Goal: Check status: Check status

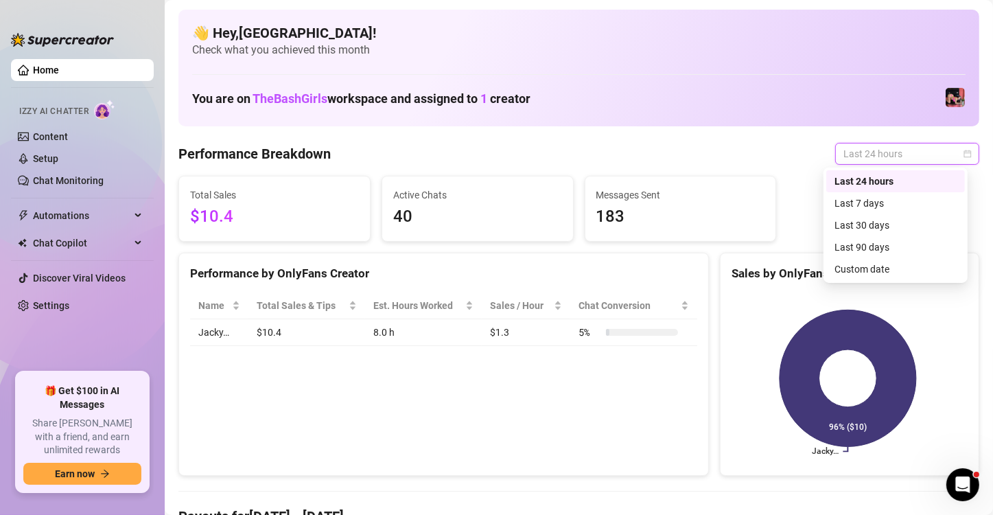
click at [890, 183] on div "Last 24 hours" at bounding box center [896, 181] width 122 height 15
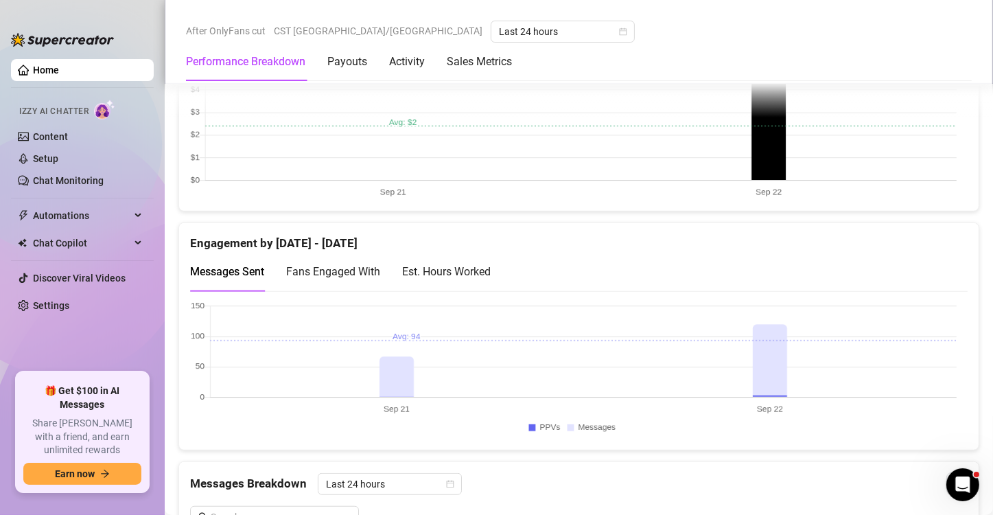
scroll to position [807, 0]
click at [461, 262] on div "Est. Hours Worked" at bounding box center [446, 270] width 89 height 17
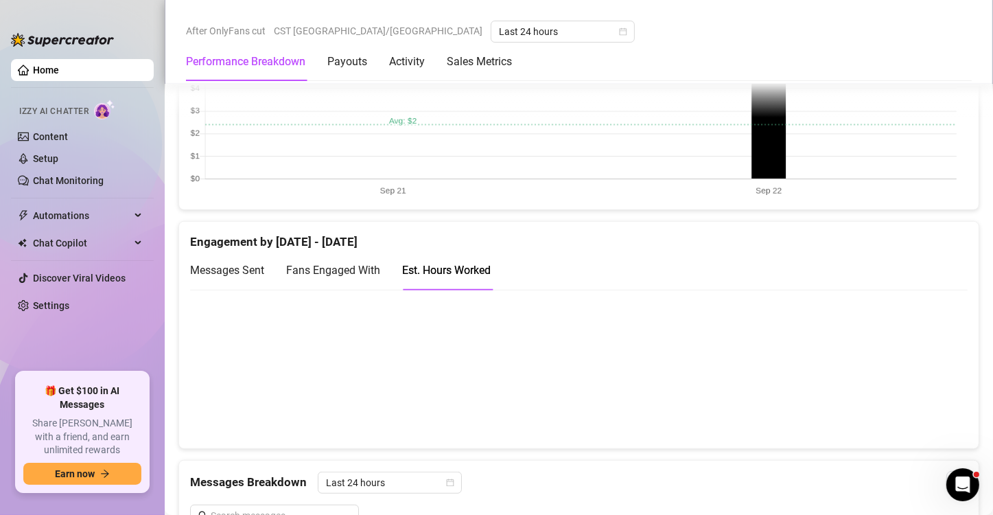
click at [380, 368] on canvas at bounding box center [573, 368] width 767 height 137
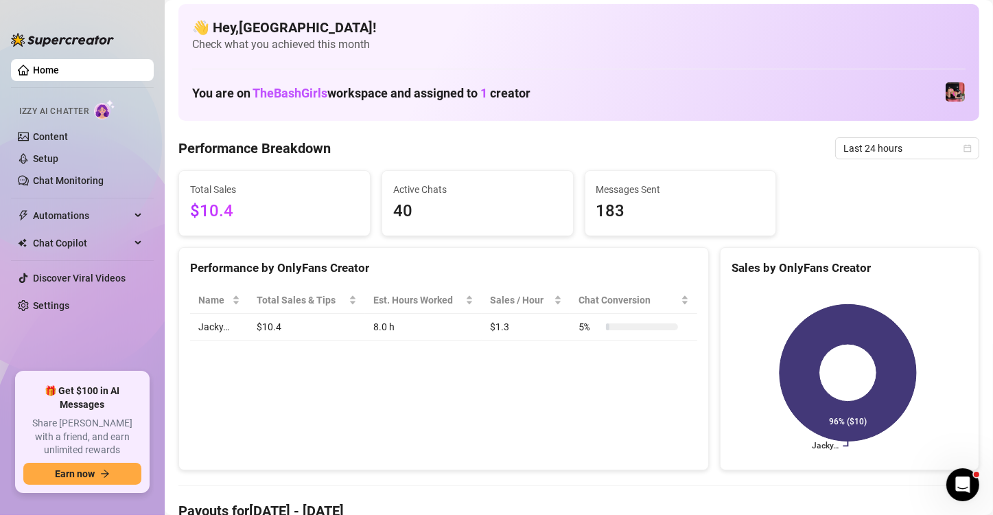
scroll to position [0, 0]
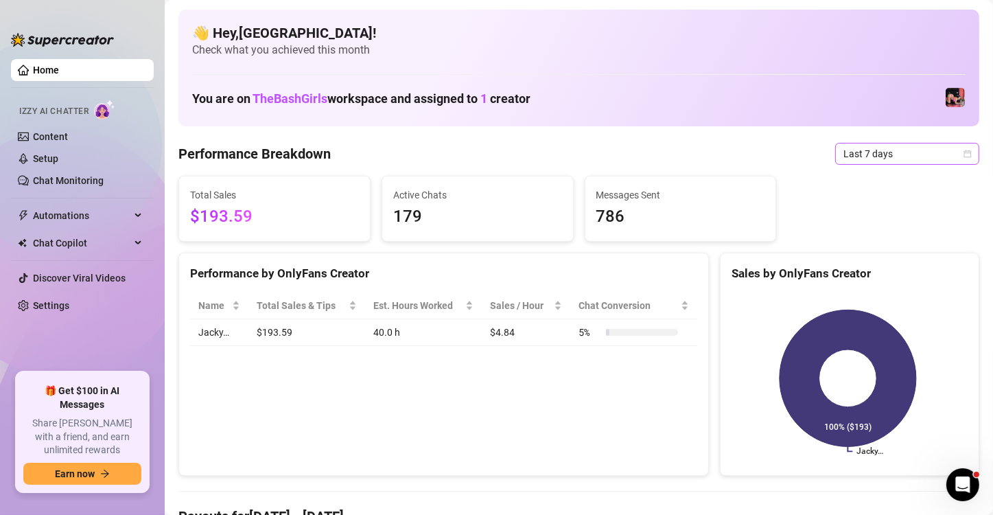
click at [940, 151] on span "Last 7 days" at bounding box center [908, 153] width 128 height 21
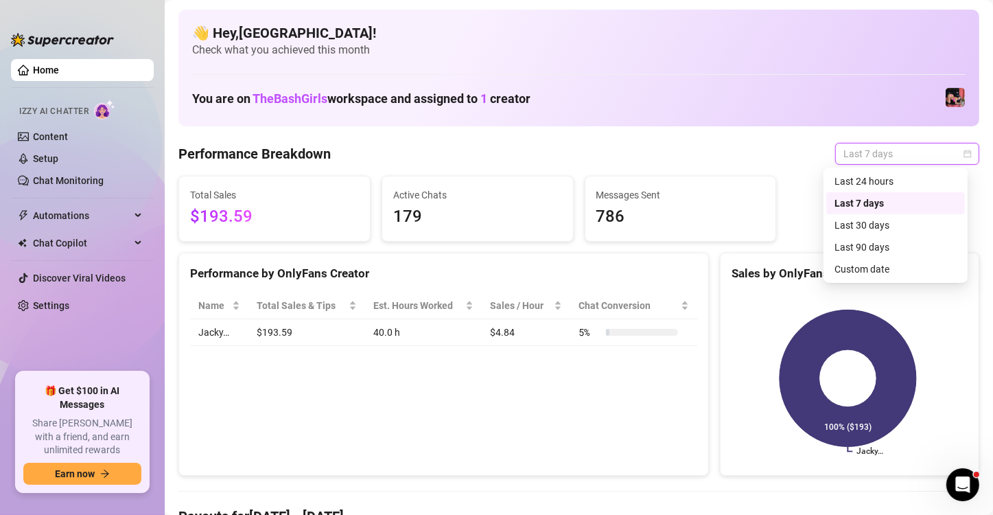
click at [892, 185] on div "Last 24 hours" at bounding box center [896, 181] width 122 height 15
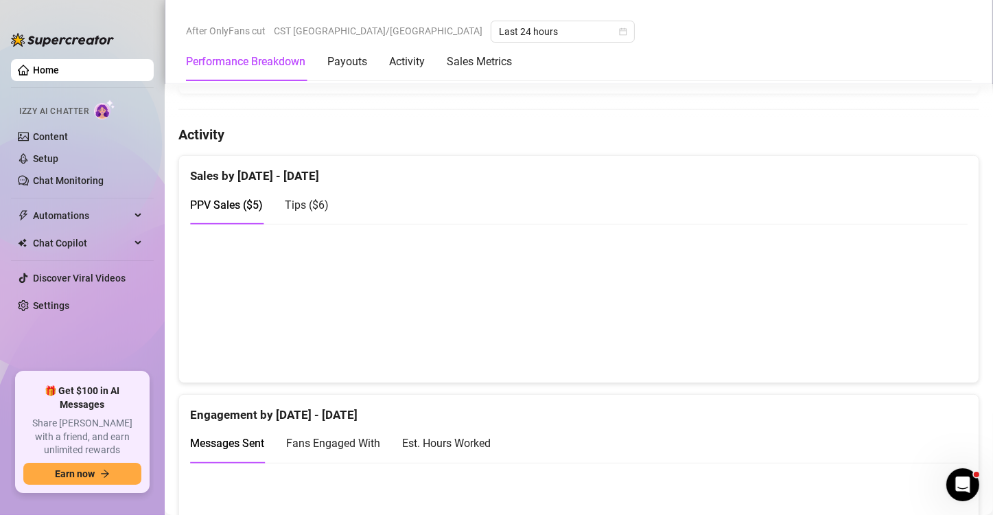
click at [727, 364] on canvas at bounding box center [573, 302] width 767 height 137
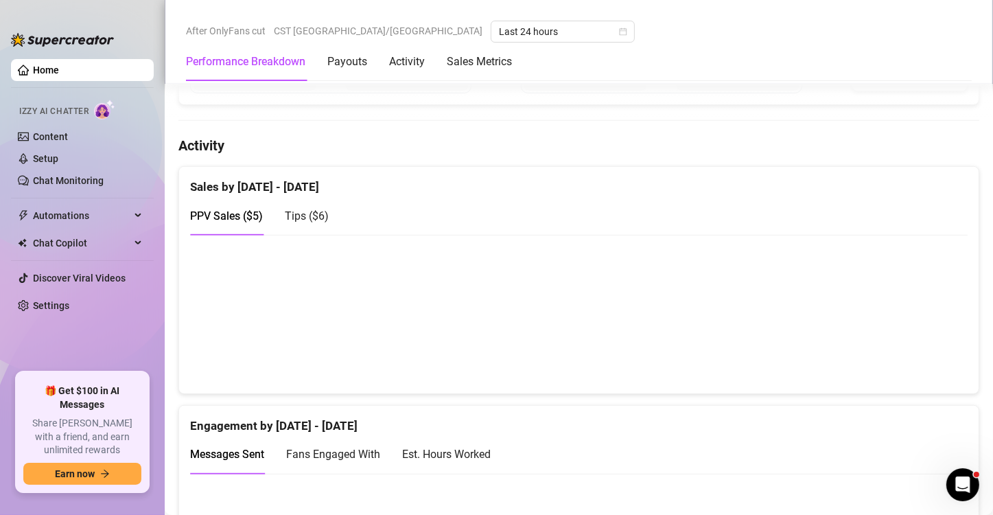
click at [459, 446] on div "Est. Hours Worked" at bounding box center [446, 454] width 89 height 17
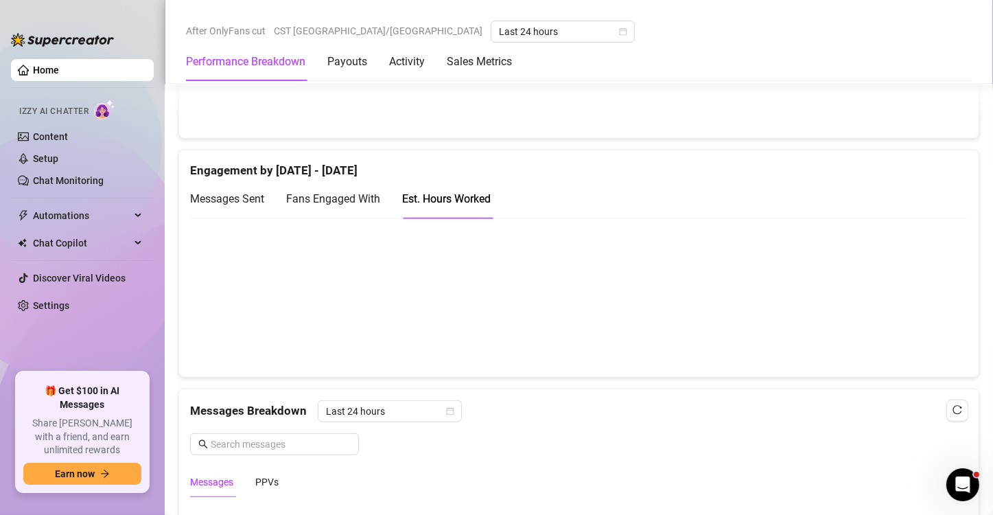
scroll to position [881, 0]
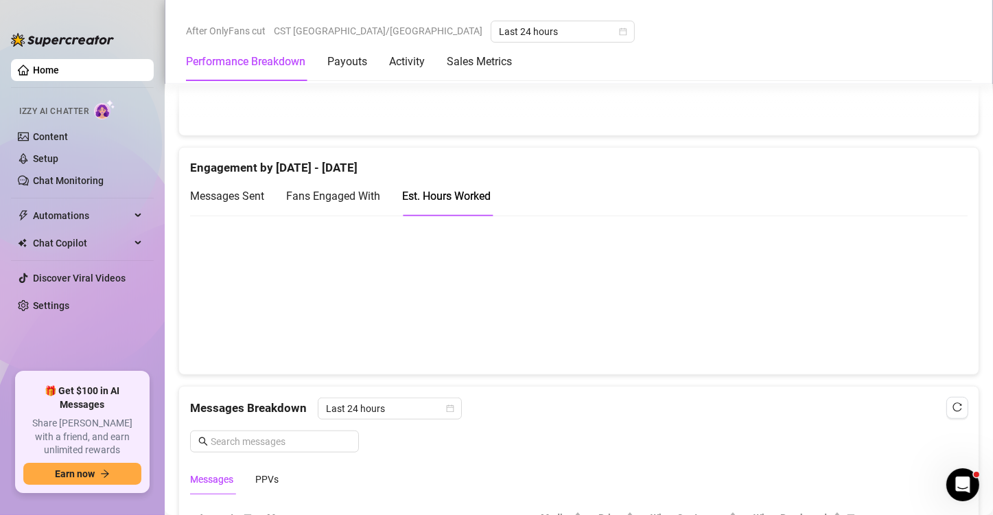
click at [384, 310] on canvas at bounding box center [573, 294] width 767 height 137
click at [775, 336] on canvas at bounding box center [573, 294] width 767 height 137
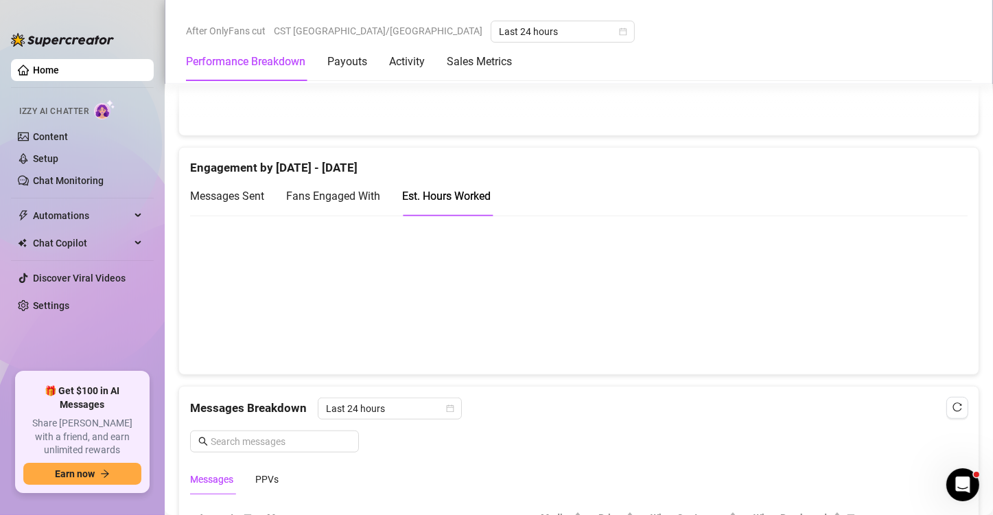
click at [775, 336] on canvas at bounding box center [573, 294] width 767 height 137
